Goal: Task Accomplishment & Management: Use online tool/utility

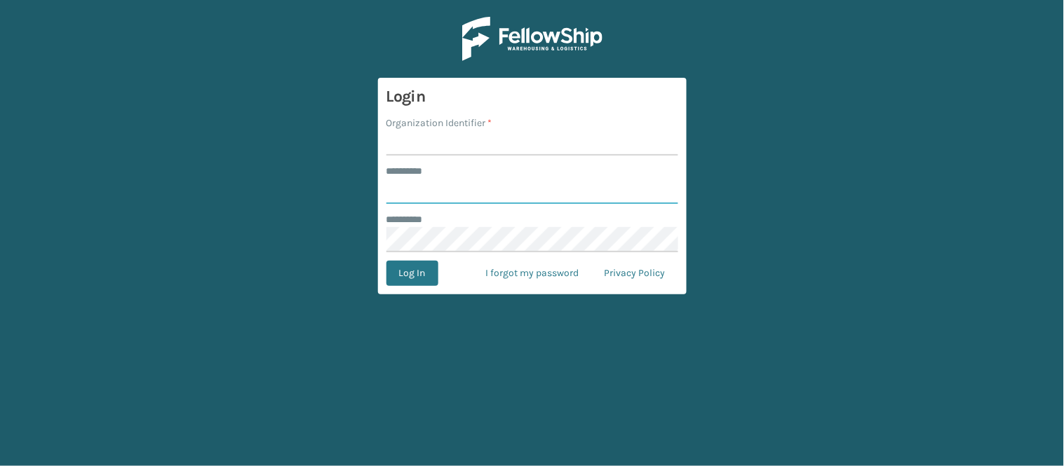
type input "******"
type input "WindGap"
click at [412, 268] on button "Log In" at bounding box center [412, 273] width 52 height 25
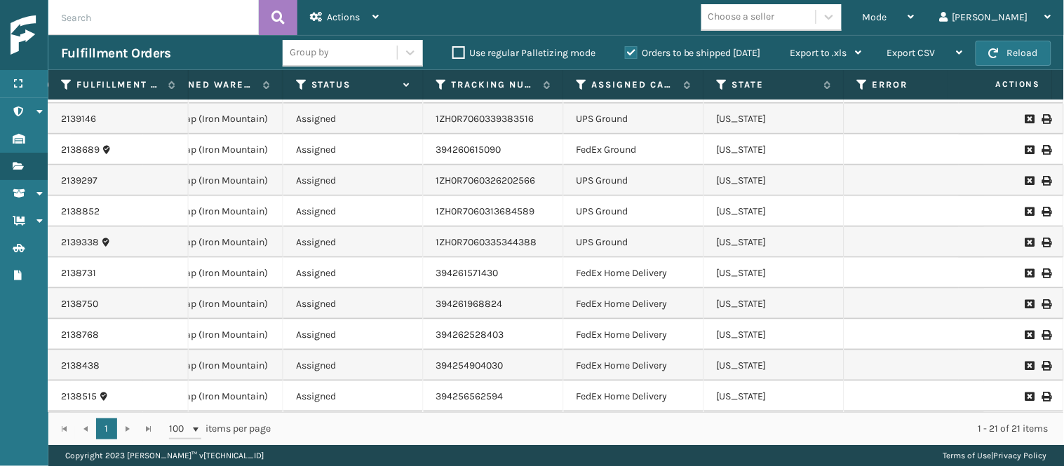
scroll to position [347, 330]
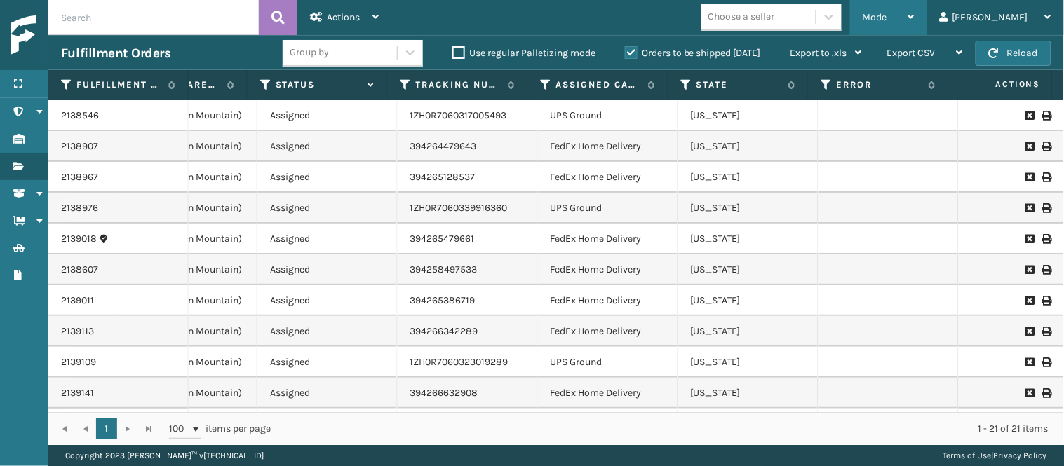
click at [915, 23] on div "Mode" at bounding box center [889, 17] width 52 height 35
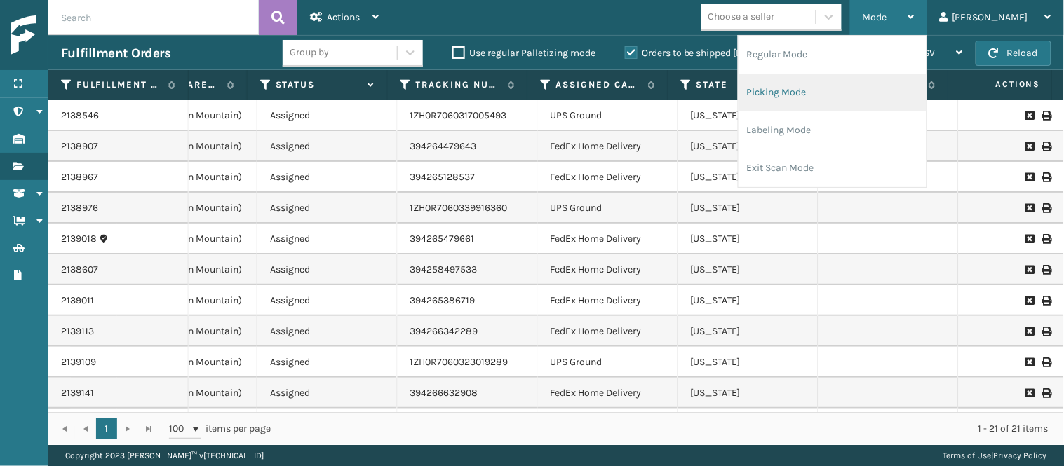
click at [866, 100] on li "Picking Mode" at bounding box center [833, 93] width 188 height 38
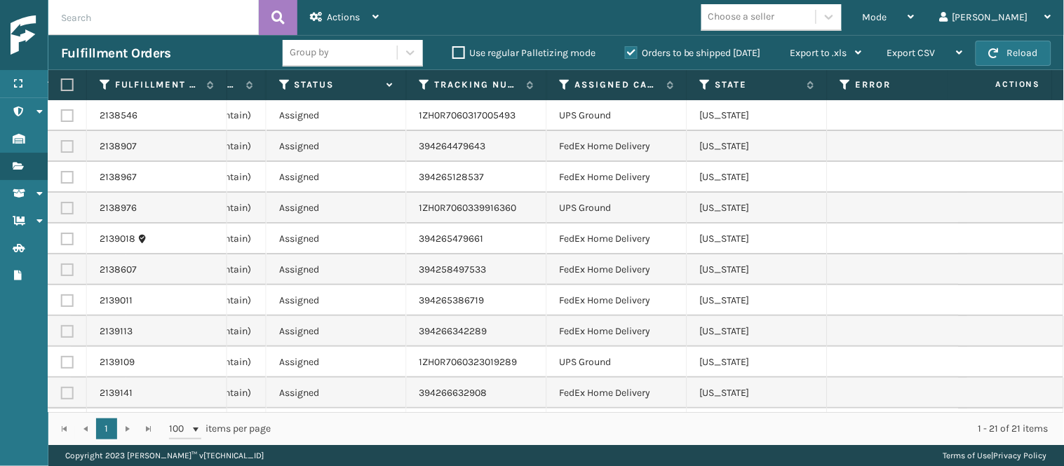
scroll to position [0, 423]
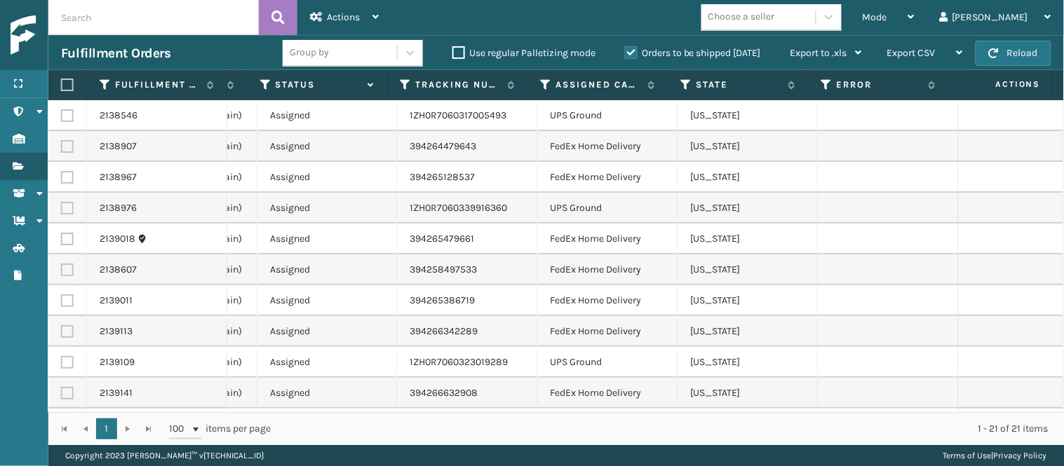
click at [64, 114] on label at bounding box center [67, 115] width 13 height 13
click at [62, 114] on input "checkbox" at bounding box center [61, 113] width 1 height 9
checkbox input "true"
click at [64, 208] on label at bounding box center [67, 208] width 13 height 13
click at [62, 208] on input "checkbox" at bounding box center [61, 206] width 1 height 9
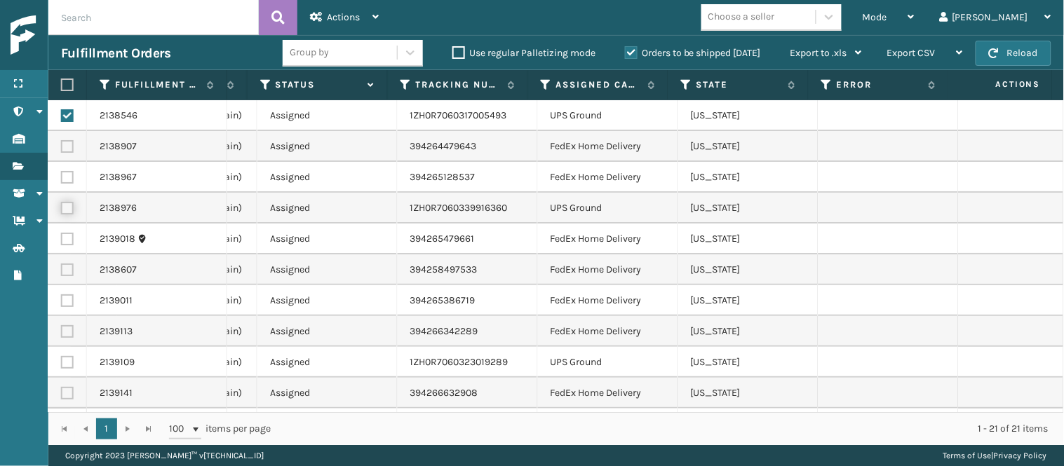
checkbox input "true"
click at [72, 363] on label at bounding box center [67, 362] width 13 height 13
click at [62, 363] on input "checkbox" at bounding box center [61, 360] width 1 height 9
checkbox input "true"
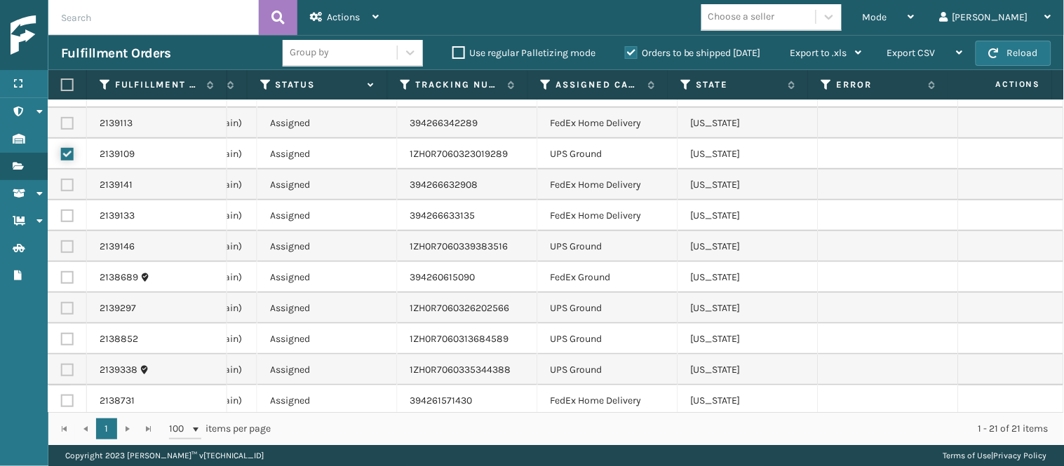
scroll to position [234, 424]
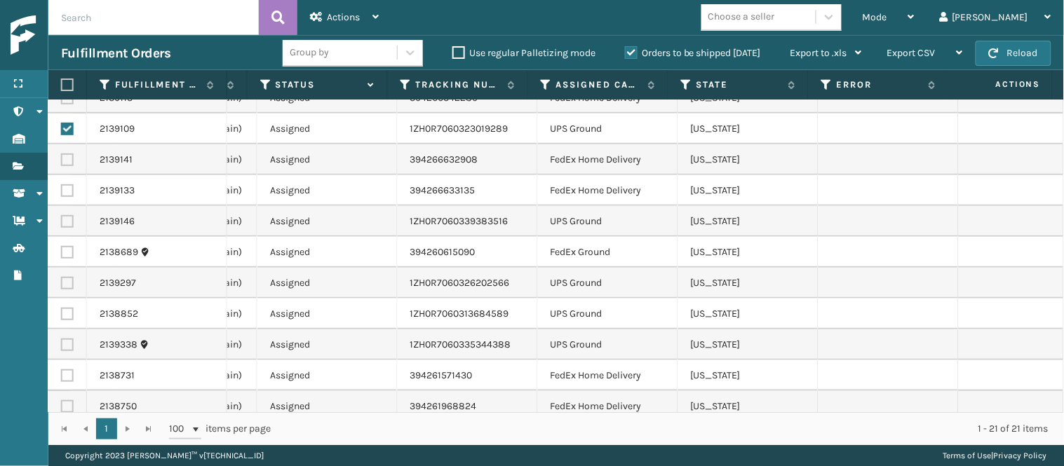
click at [72, 226] on label at bounding box center [67, 221] width 13 height 13
click at [62, 224] on input "checkbox" at bounding box center [61, 219] width 1 height 9
checkbox input "true"
click at [72, 283] on label at bounding box center [67, 283] width 13 height 13
click at [62, 283] on input "checkbox" at bounding box center [61, 281] width 1 height 9
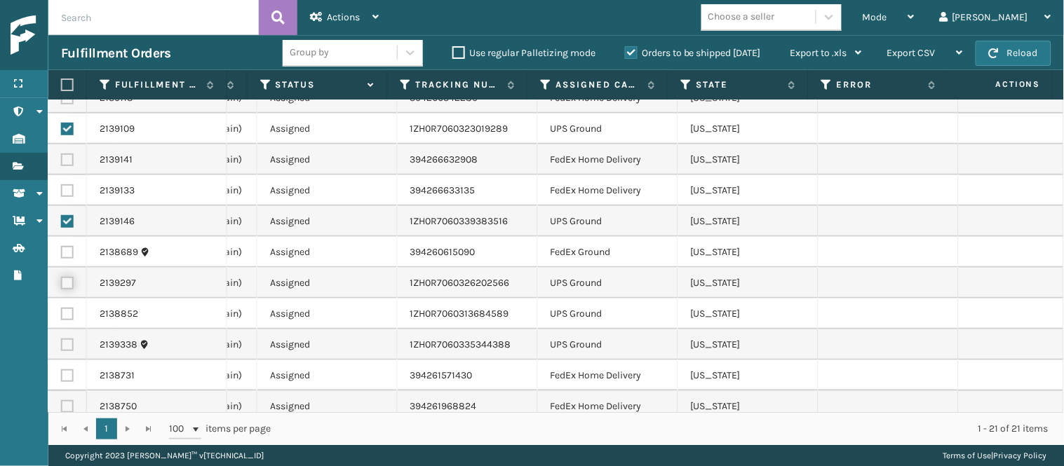
checkbox input "true"
click at [72, 309] on label at bounding box center [67, 314] width 13 height 13
click at [62, 309] on input "checkbox" at bounding box center [61, 312] width 1 height 9
checkbox input "true"
click at [69, 345] on label at bounding box center [67, 345] width 13 height 13
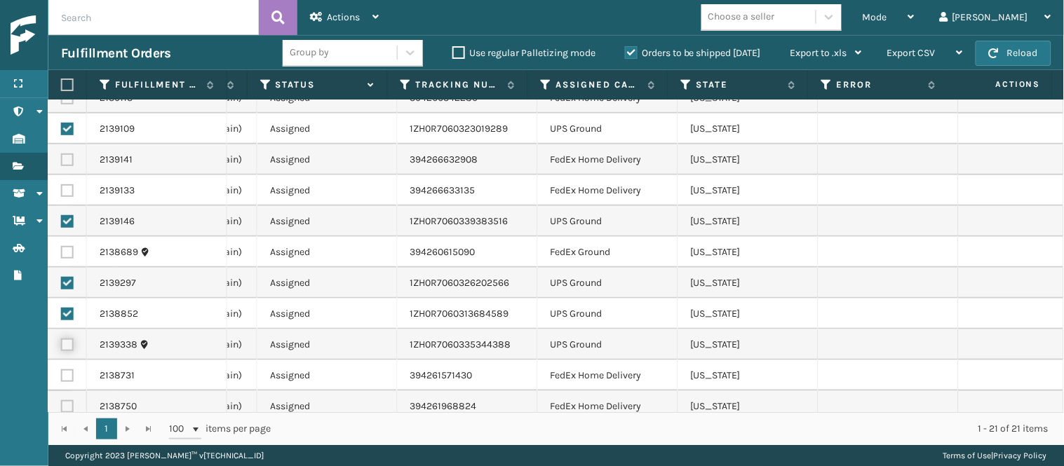
click at [62, 345] on input "checkbox" at bounding box center [61, 343] width 1 height 9
checkbox input "true"
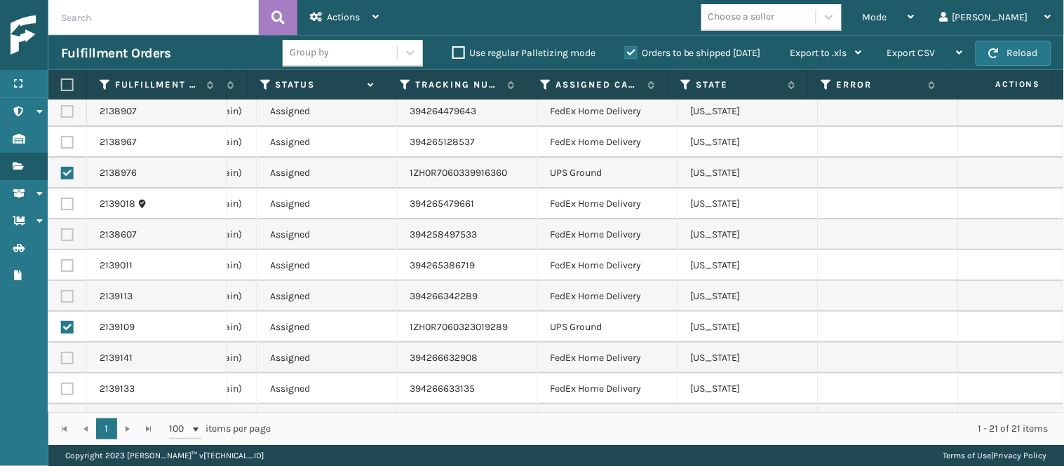
scroll to position [0, 424]
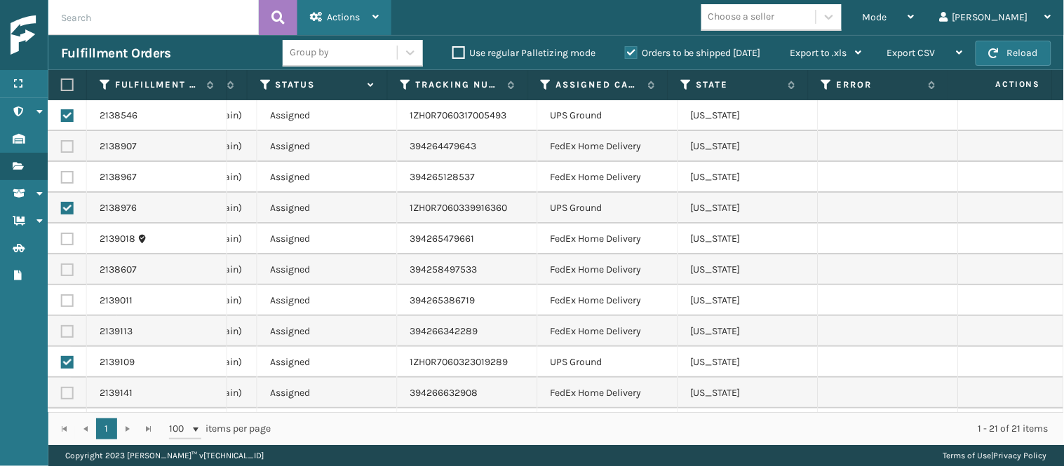
click at [370, 20] on div "Actions" at bounding box center [344, 17] width 69 height 35
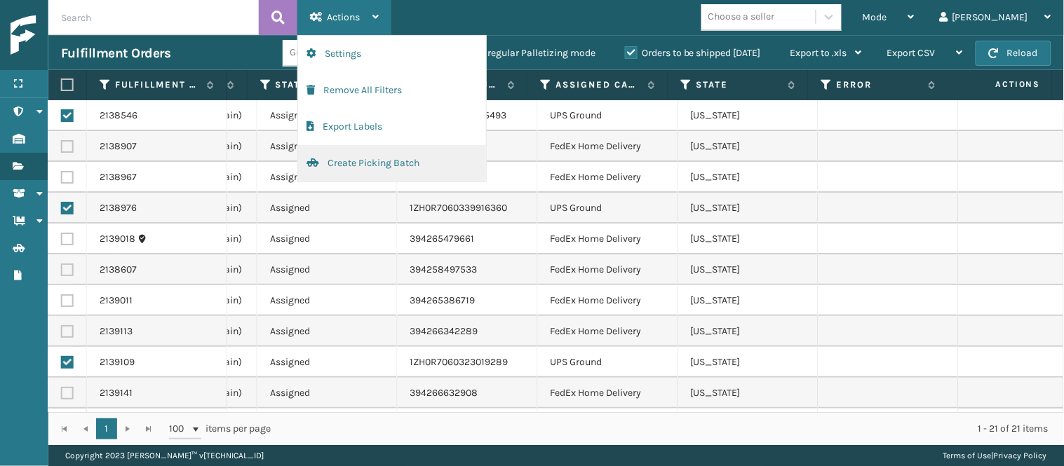
click at [373, 170] on button "Create Picking Batch" at bounding box center [392, 163] width 188 height 36
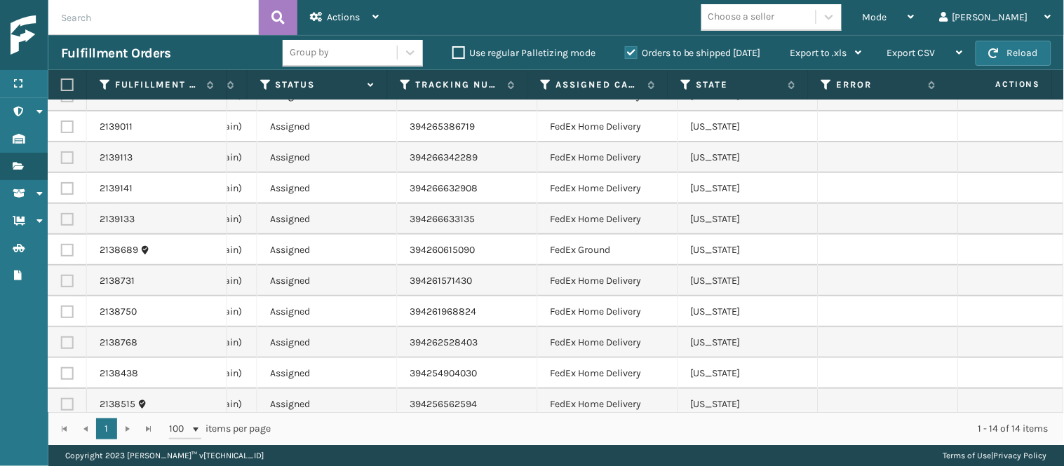
scroll to position [130, 424]
